Goal: Go to known website: Access a specific website the user already knows

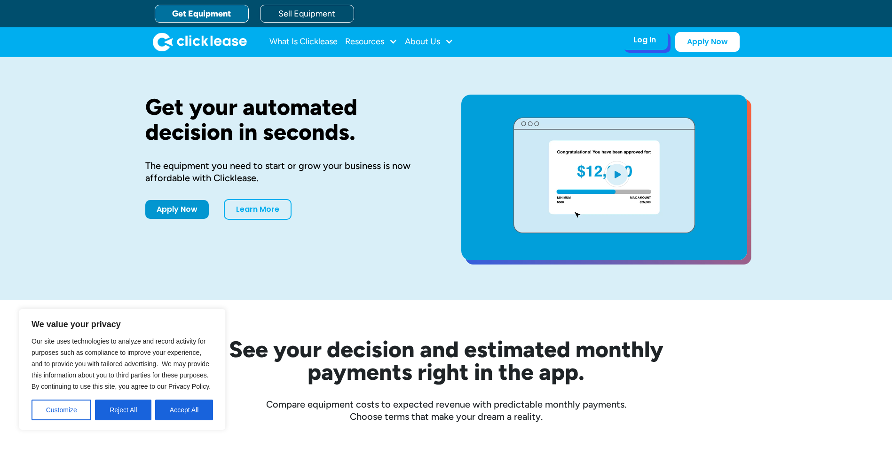
click at [651, 37] on div "Log In" at bounding box center [645, 39] width 23 height 9
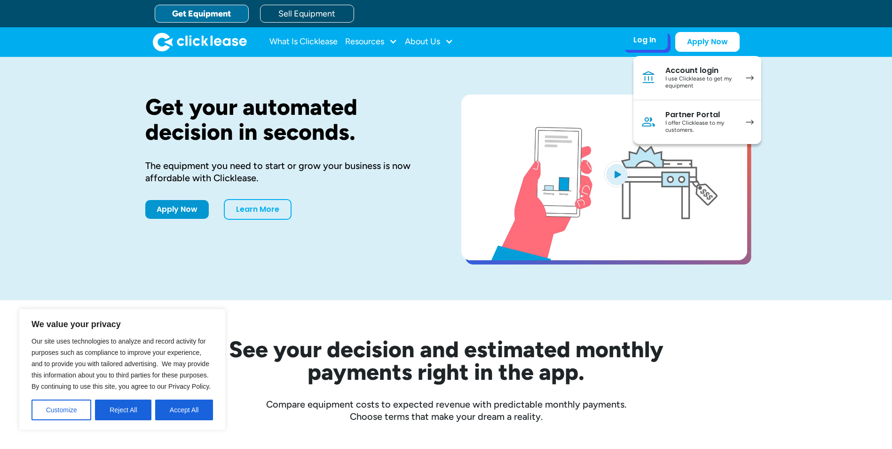
click at [684, 86] on div "I use Clicklease to get my equipment" at bounding box center [701, 82] width 71 height 15
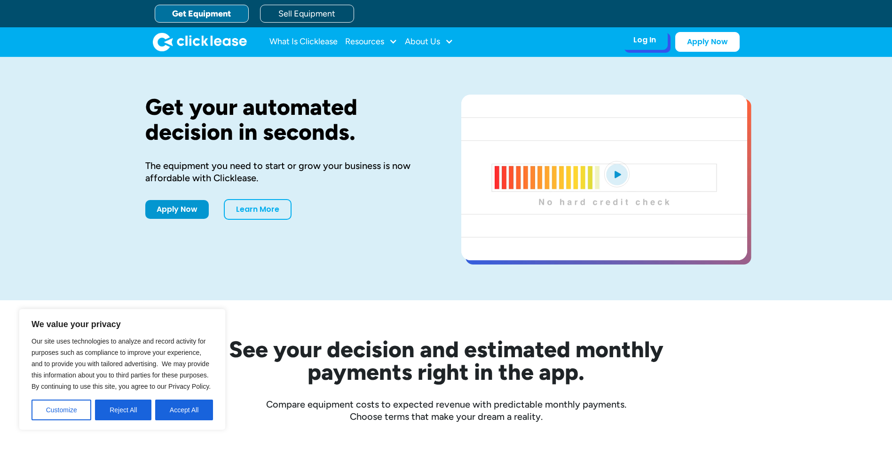
click at [630, 42] on div "Log In Account login I use Clicklease to get my equipment Partner Portal I offe…" at bounding box center [645, 40] width 46 height 20
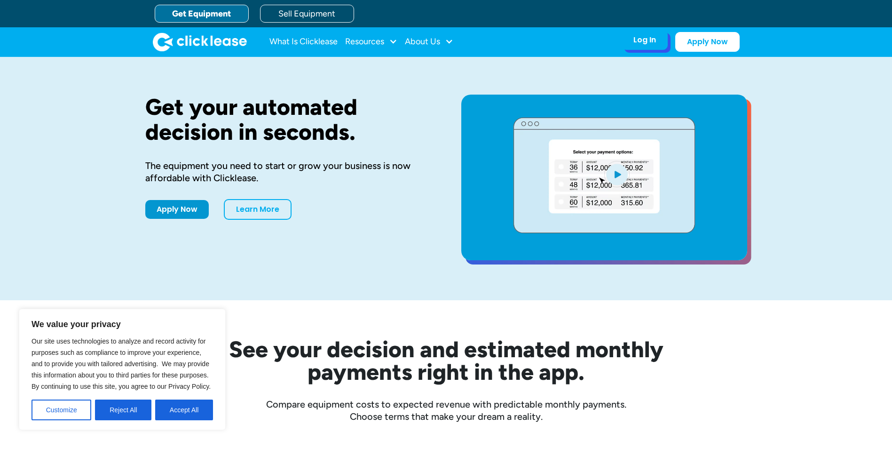
click at [641, 38] on div "Log In" at bounding box center [645, 39] width 23 height 9
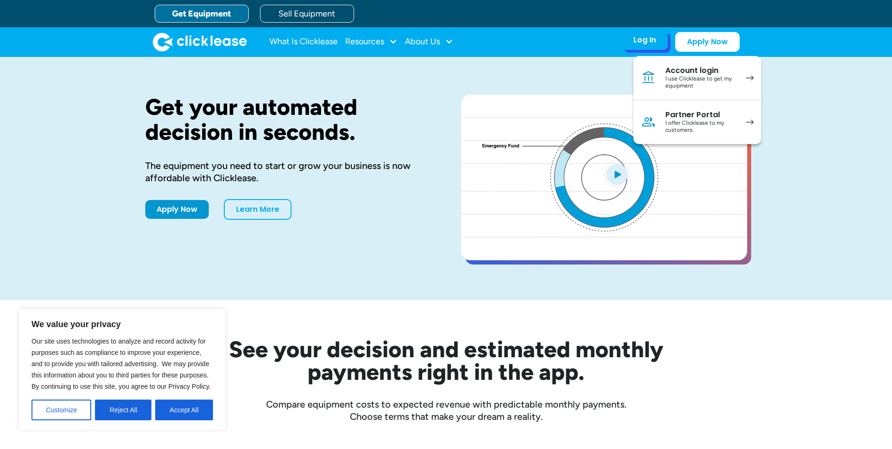
click at [683, 121] on div "I offer Clicklease to my customers." at bounding box center [701, 126] width 71 height 15
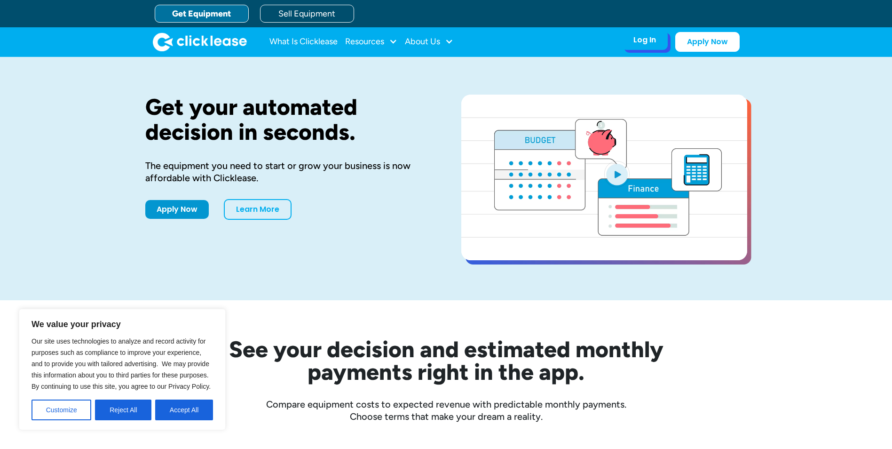
click at [647, 44] on div "Log In" at bounding box center [645, 39] width 23 height 9
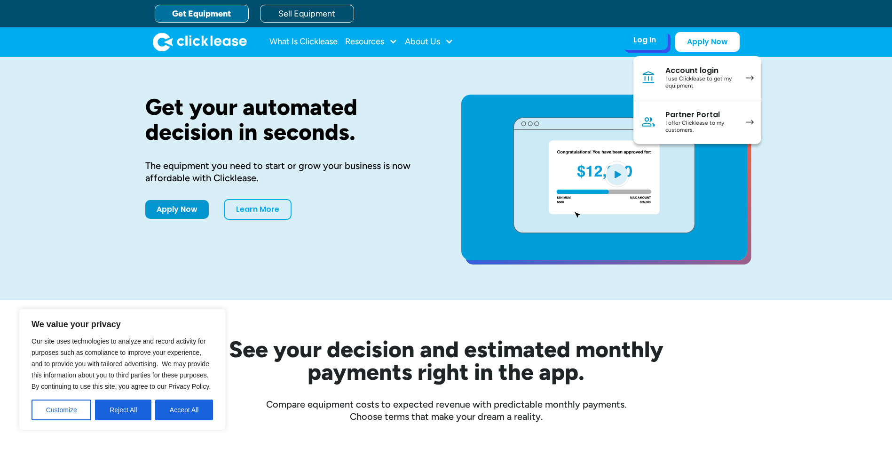
click at [692, 122] on div "I offer Clicklease to my customers." at bounding box center [701, 126] width 71 height 15
